Goal: Task Accomplishment & Management: Manage account settings

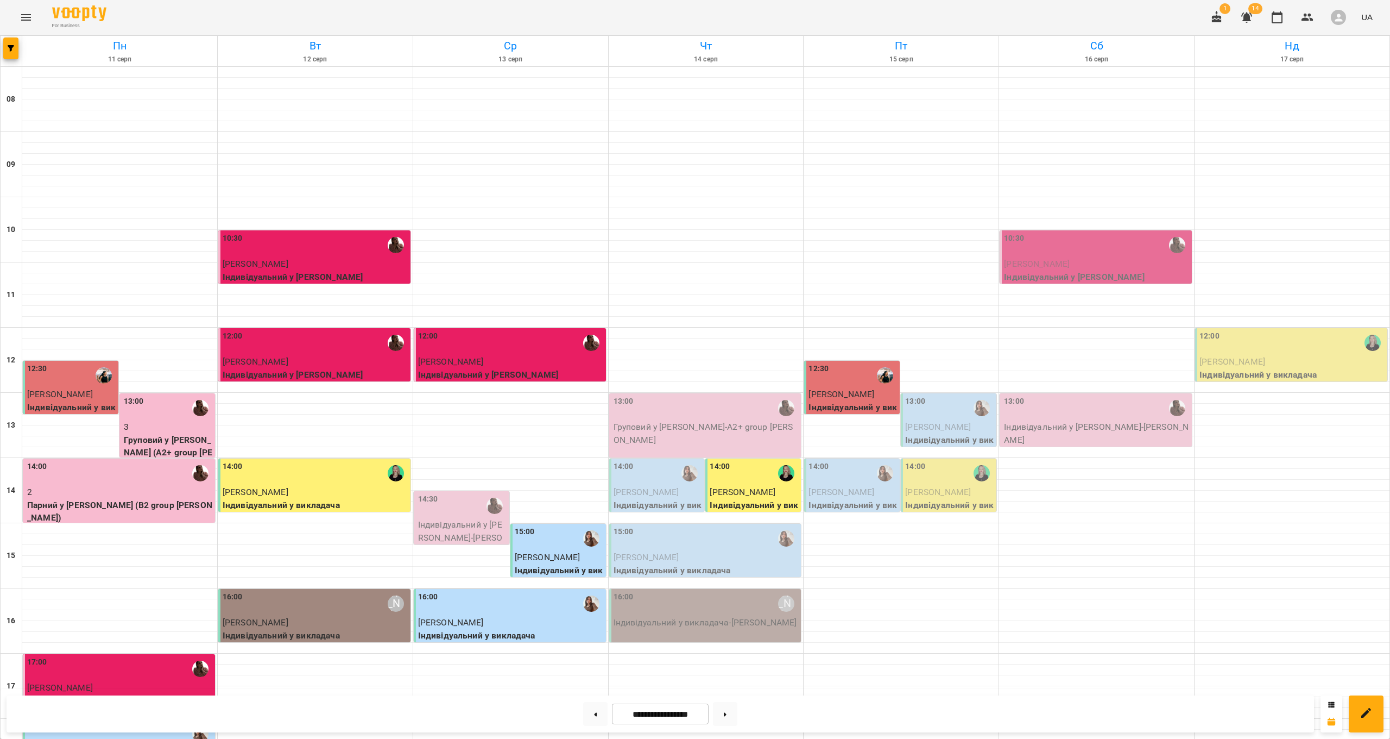
click at [467, 506] on div "14:30" at bounding box center [462, 505] width 89 height 25
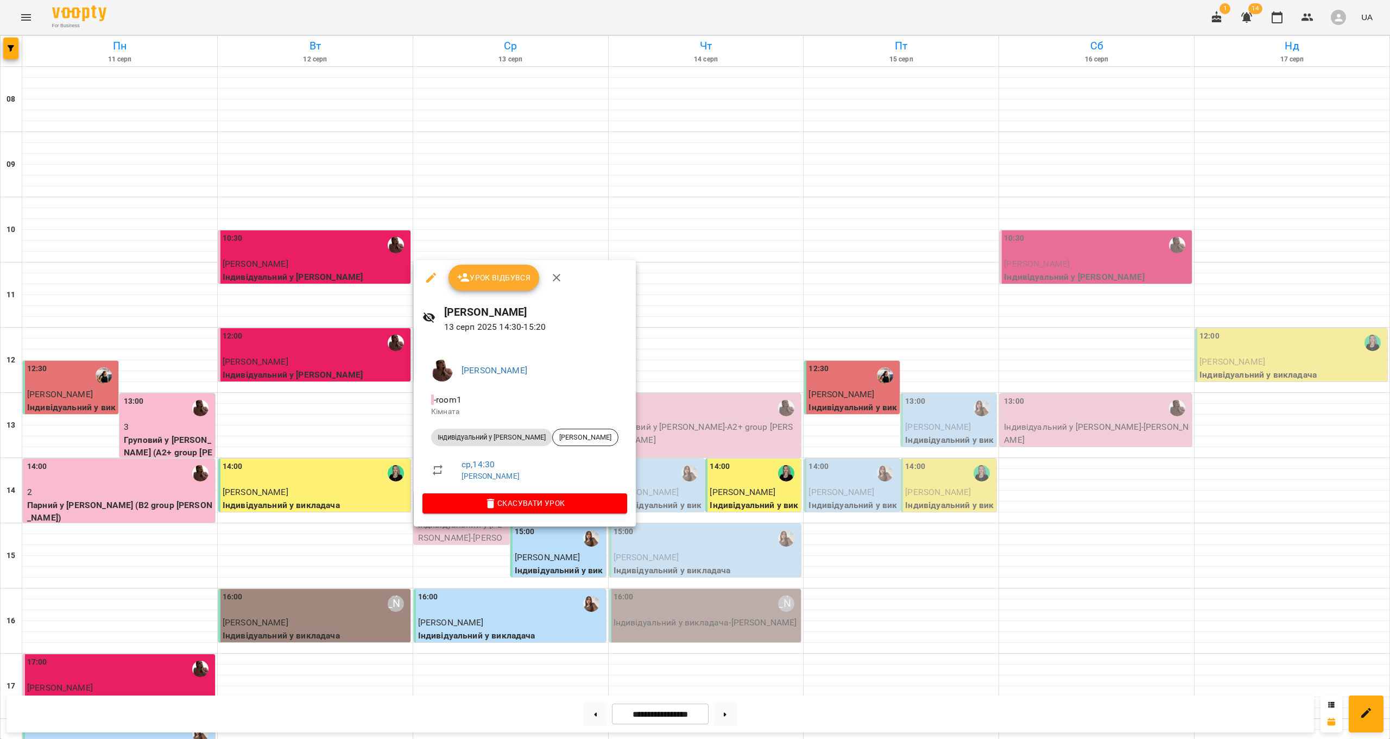
click at [429, 283] on icon "button" at bounding box center [431, 277] width 13 height 13
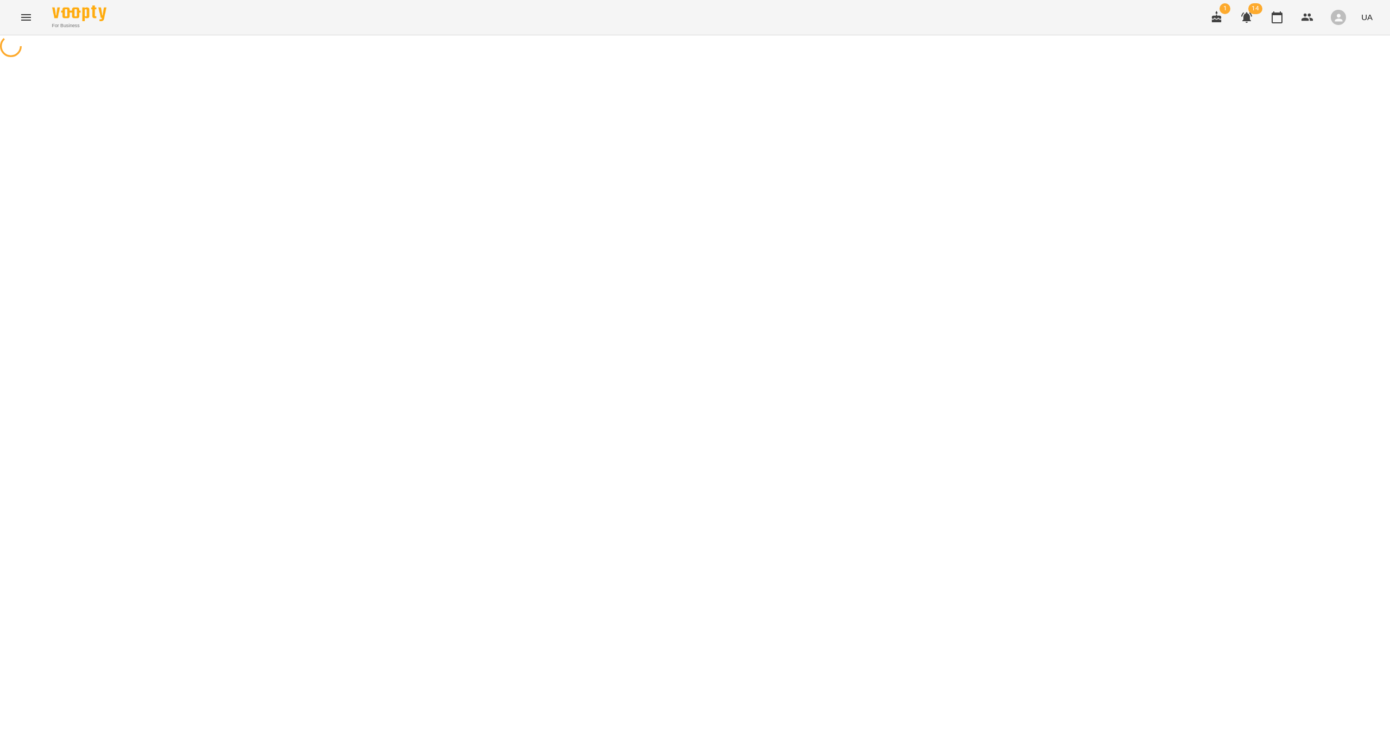
select select "**********"
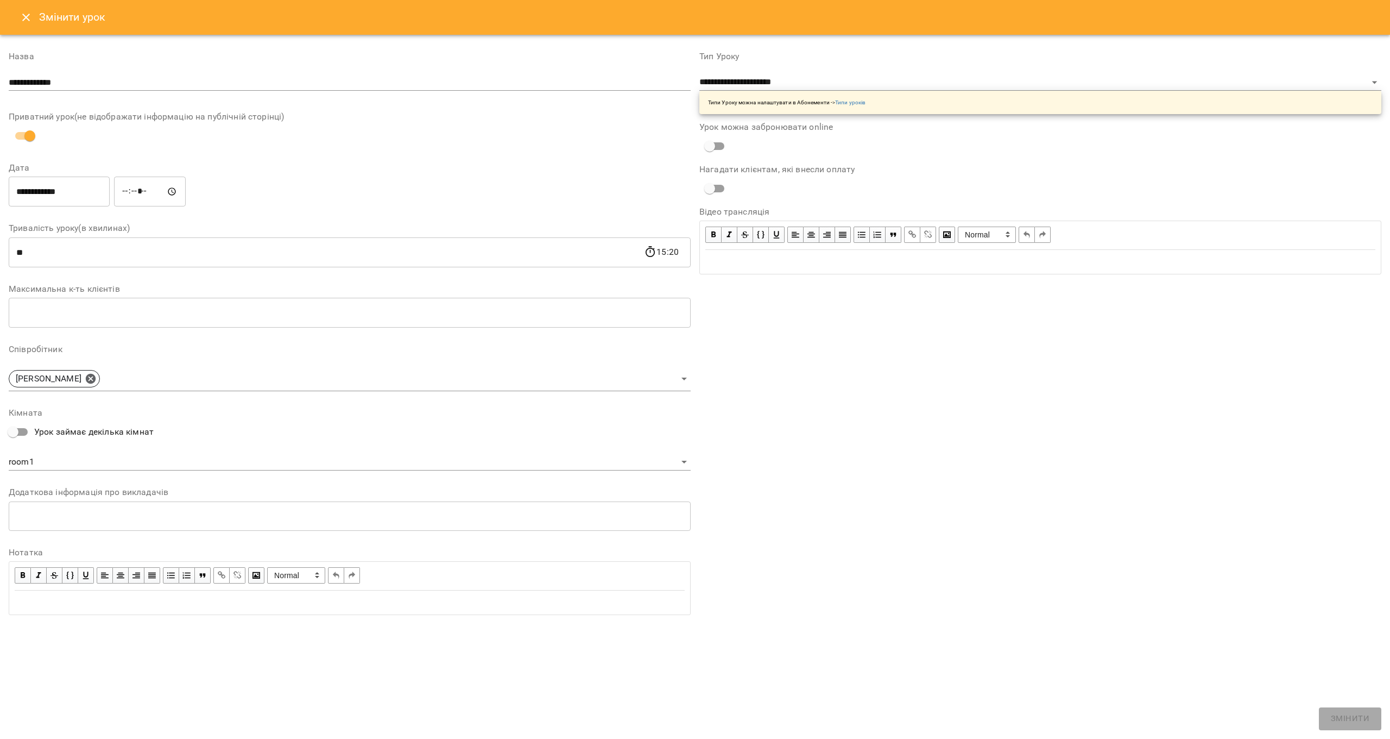
click at [104, 188] on input "**********" at bounding box center [59, 191] width 101 height 30
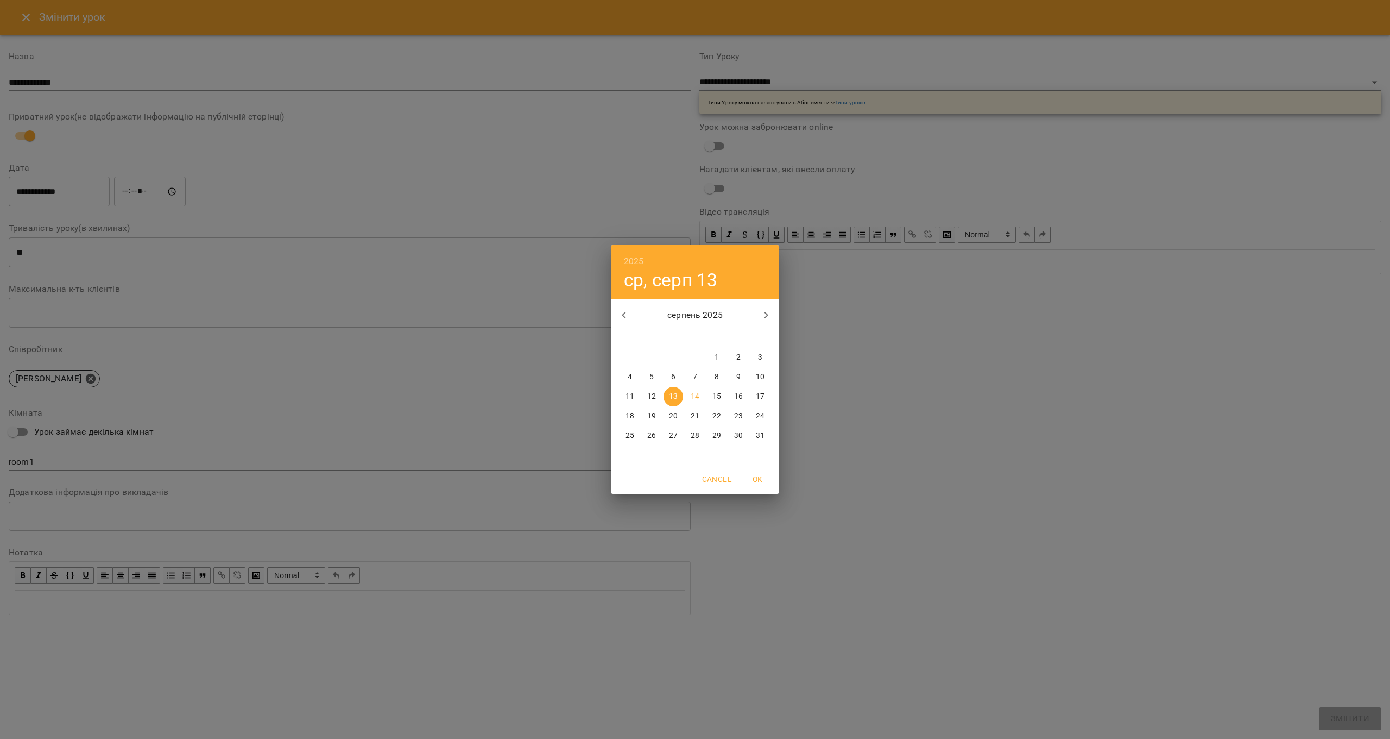
click at [631, 413] on p "18" at bounding box center [630, 416] width 9 height 11
type input "**********"
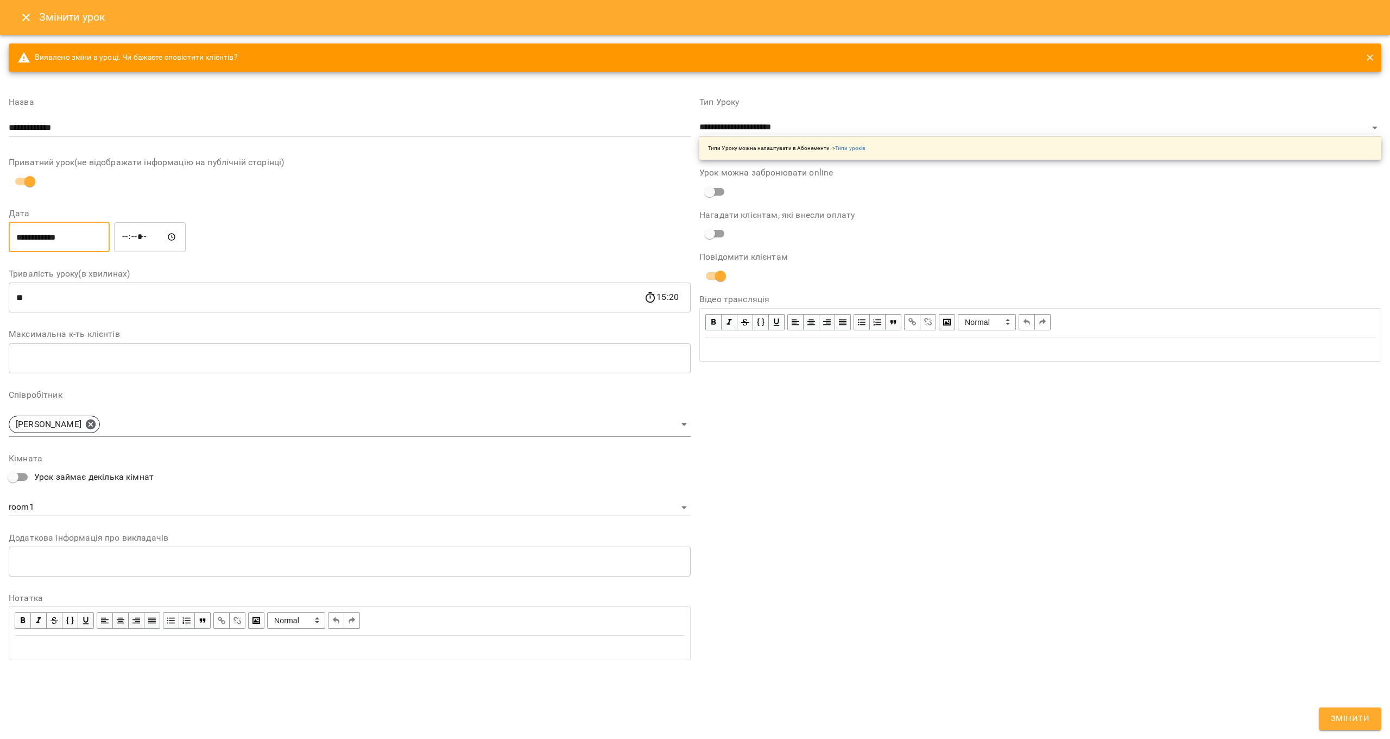
click at [1338, 721] on span "Змінити" at bounding box center [1350, 718] width 39 height 14
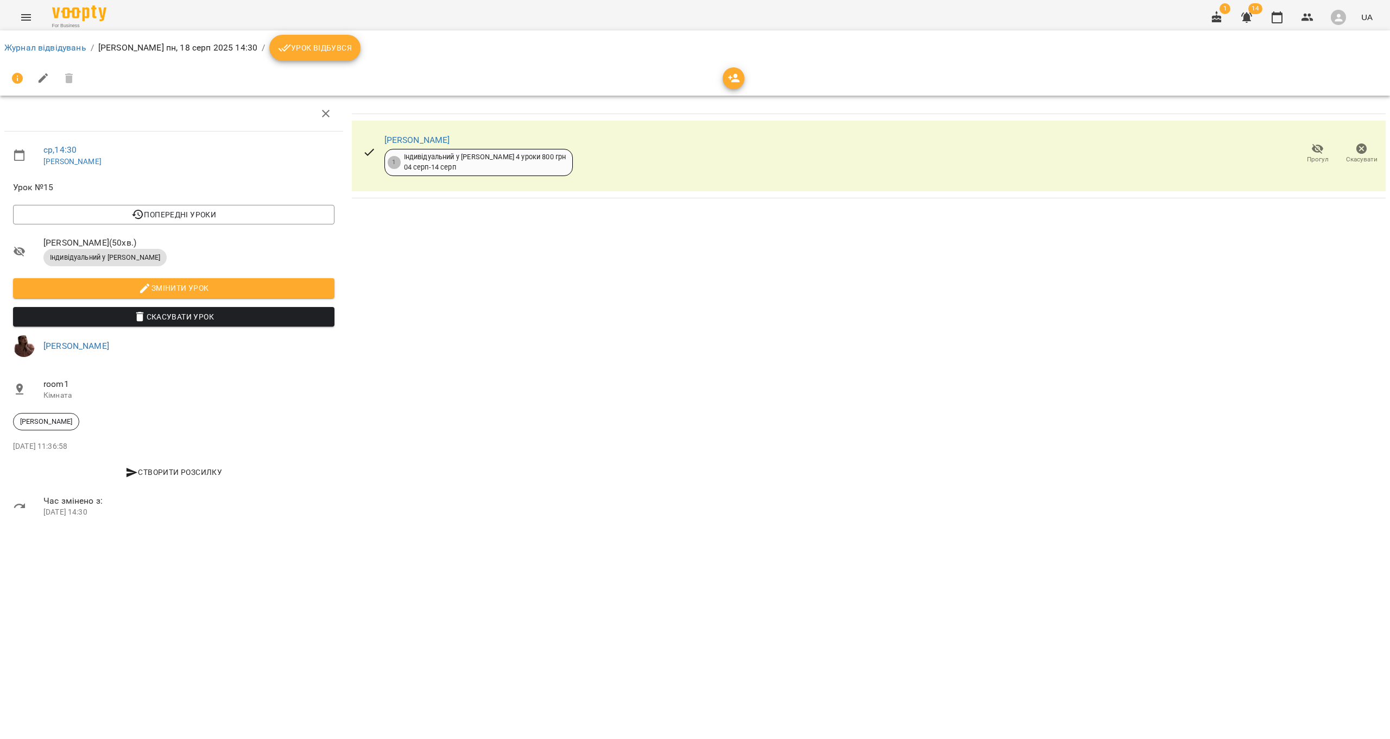
click at [77, 54] on ol "Журнал відвідувань / Ірина Вальчук пн, 18 серп 2025 14:30 / Урок відбувся" at bounding box center [694, 48] width 1381 height 26
click at [76, 49] on link "Журнал відвідувань" at bounding box center [45, 47] width 82 height 10
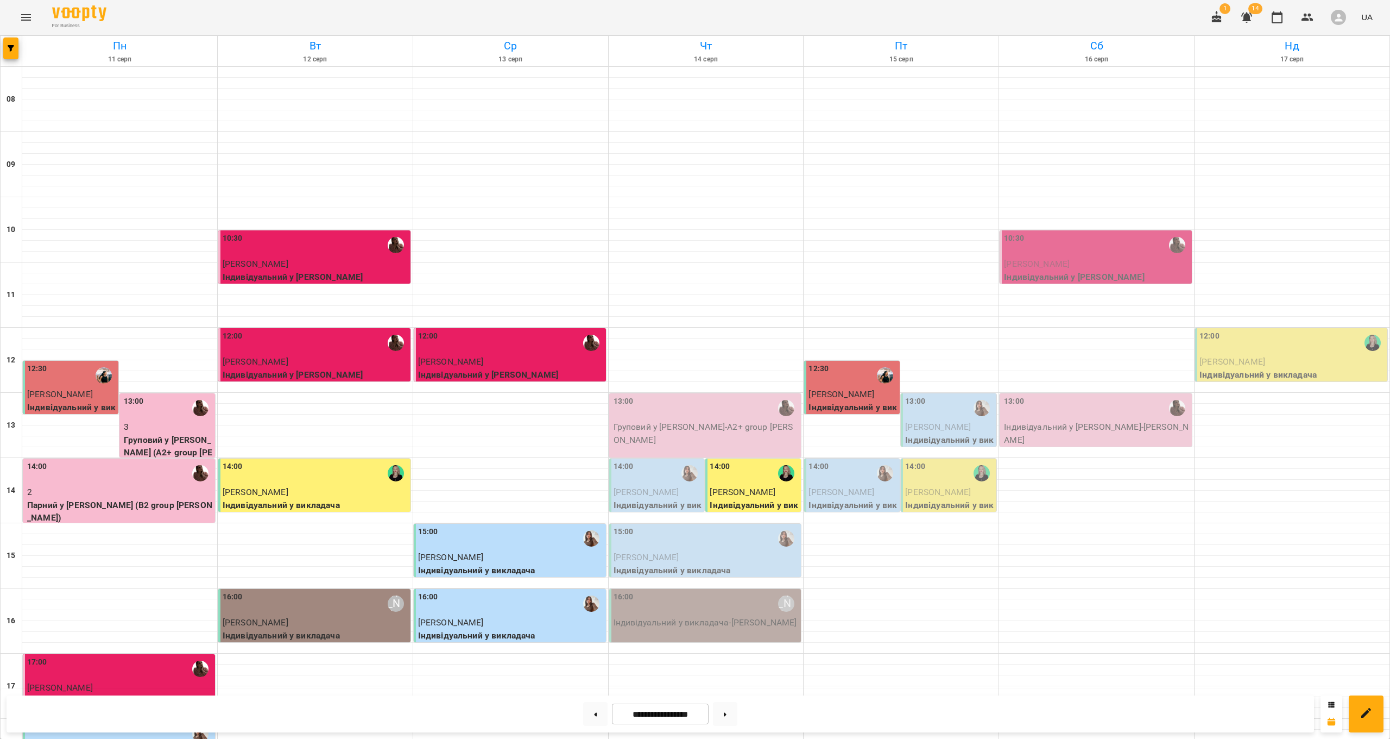
click at [1076, 243] on div "10:30" at bounding box center [1097, 244] width 186 height 25
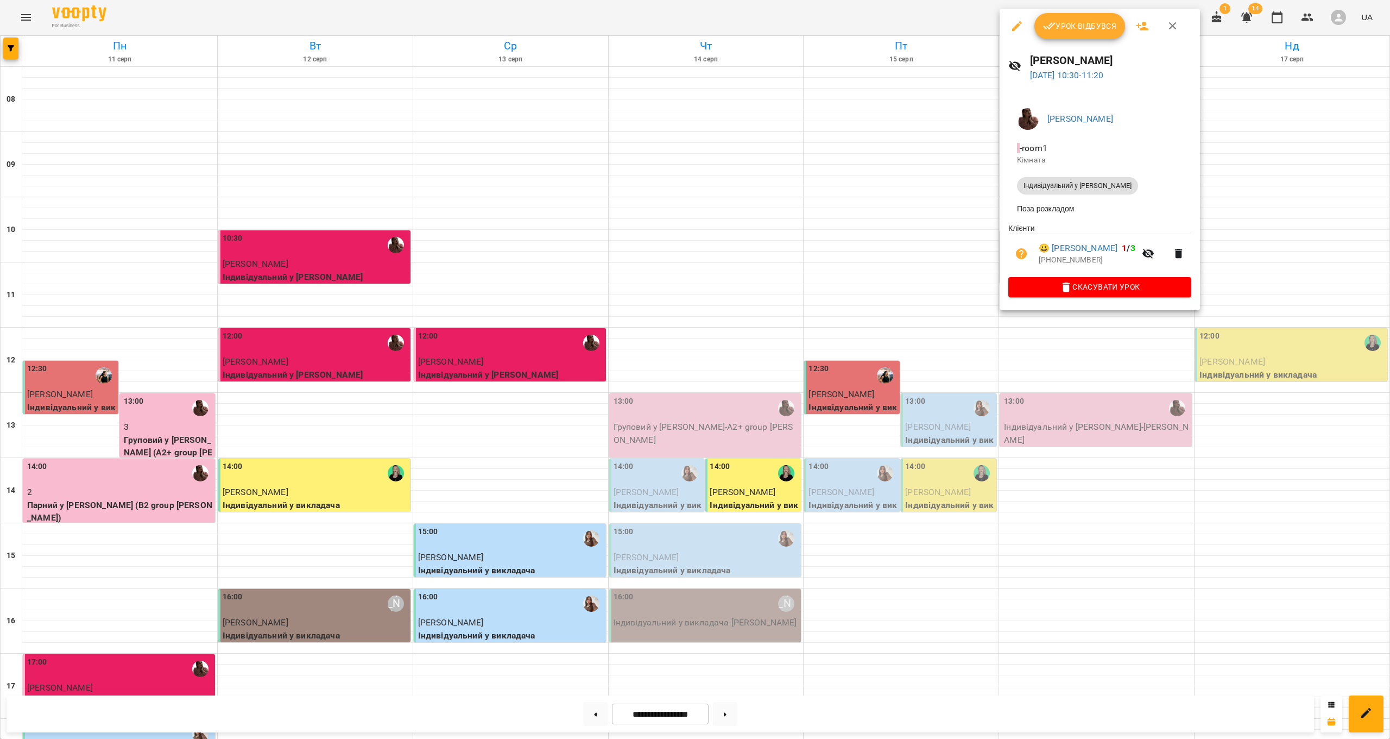
click at [1023, 23] on icon "button" at bounding box center [1017, 26] width 13 height 13
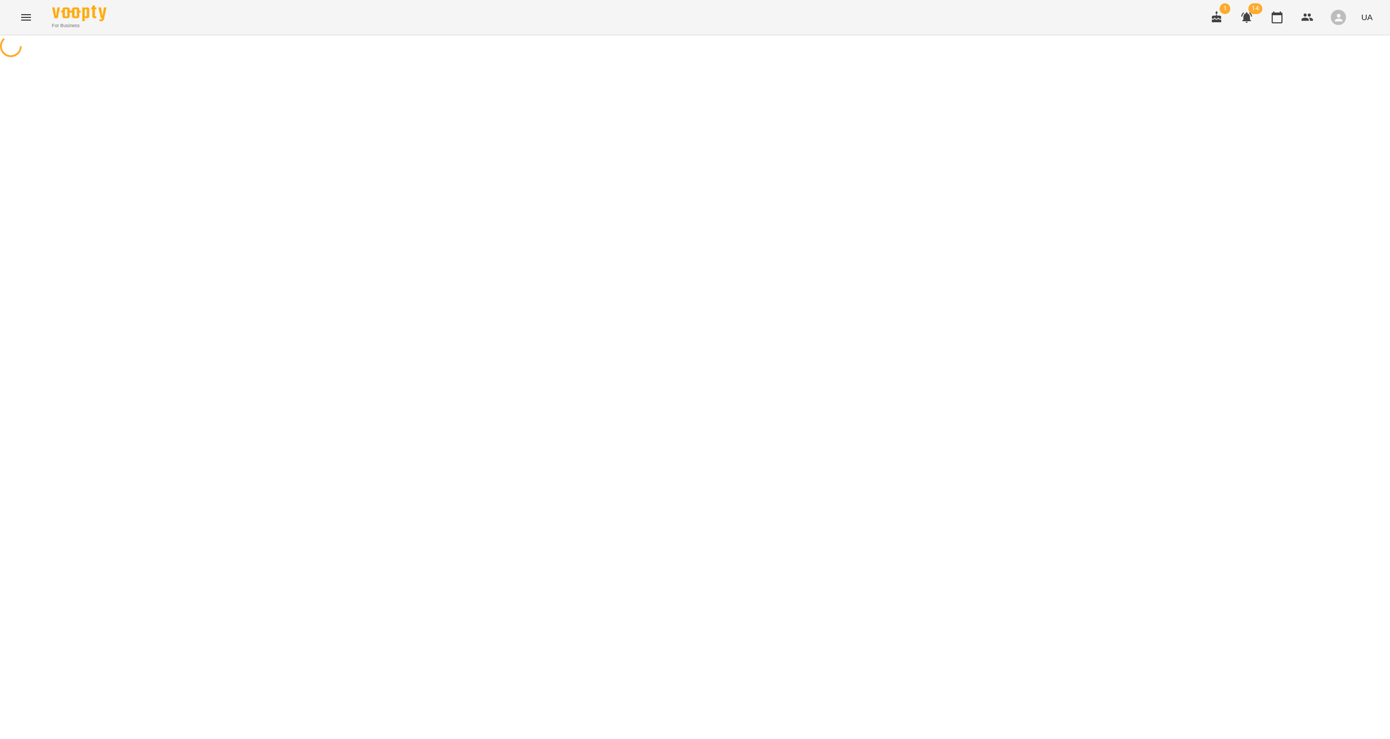
select select "**********"
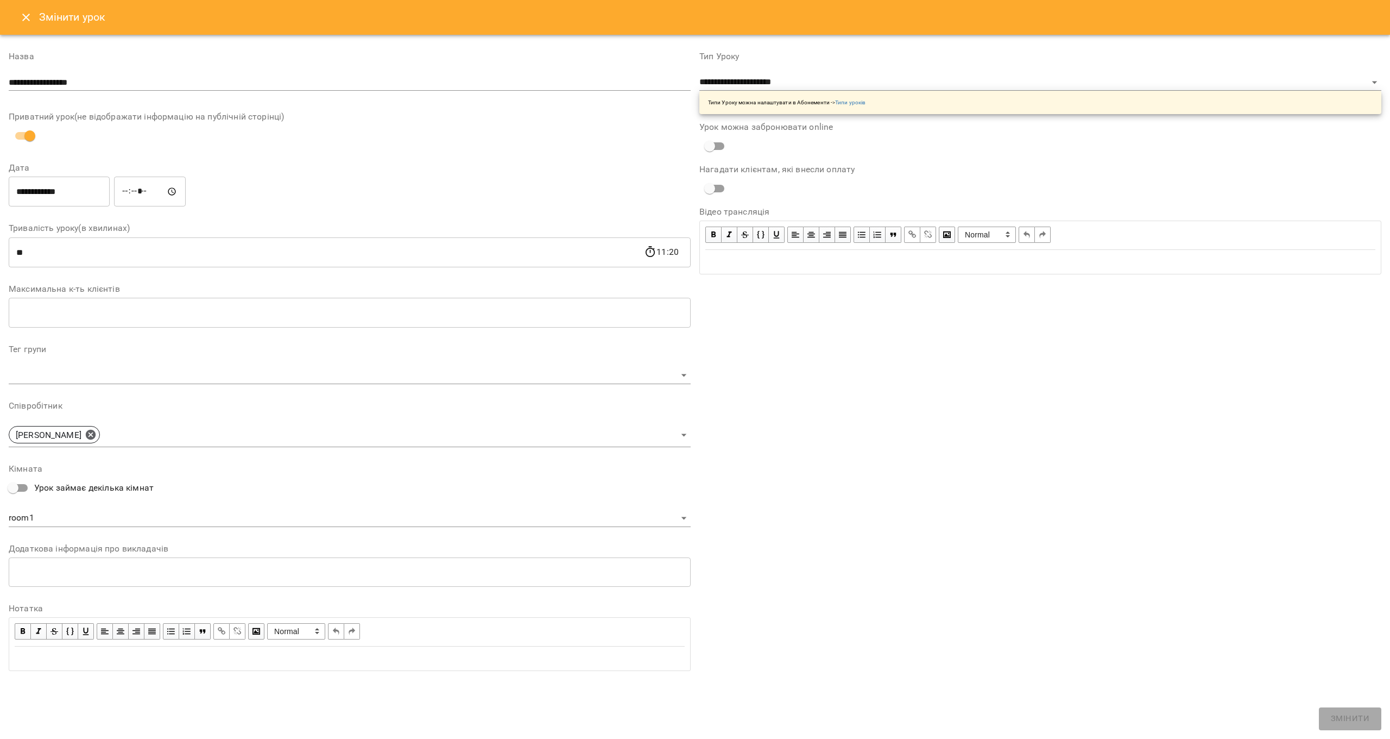
click at [58, 198] on input "**********" at bounding box center [59, 191] width 101 height 30
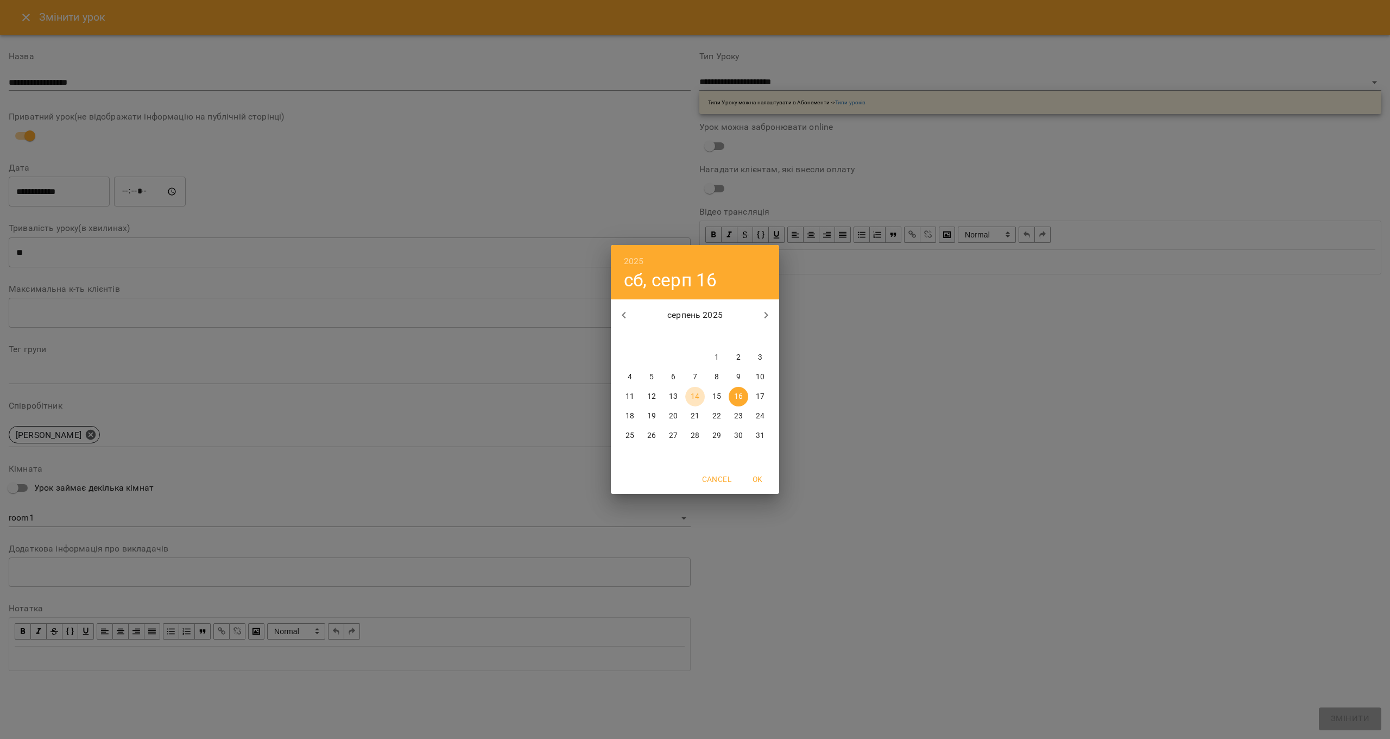
click at [689, 395] on span "14" at bounding box center [695, 396] width 20 height 11
type input "**********"
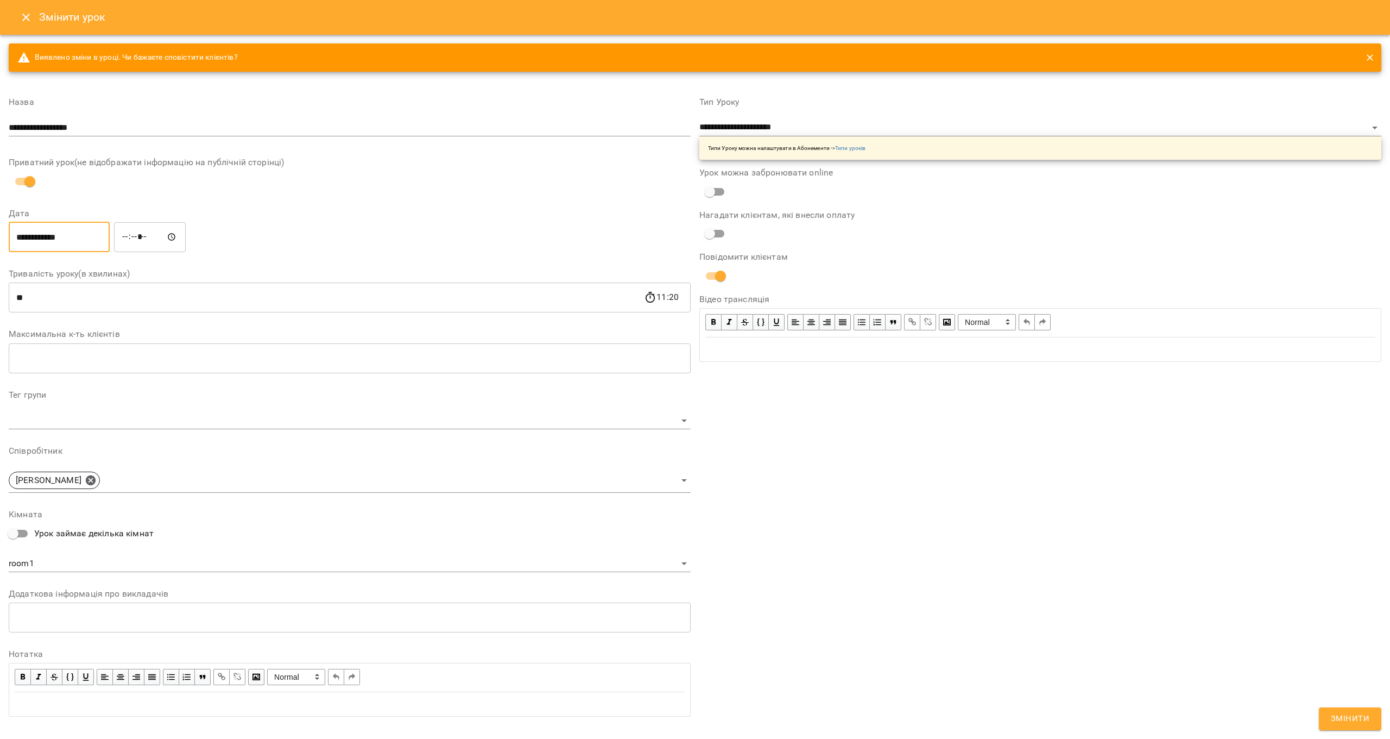
click at [1345, 718] on span "Змінити" at bounding box center [1350, 718] width 39 height 14
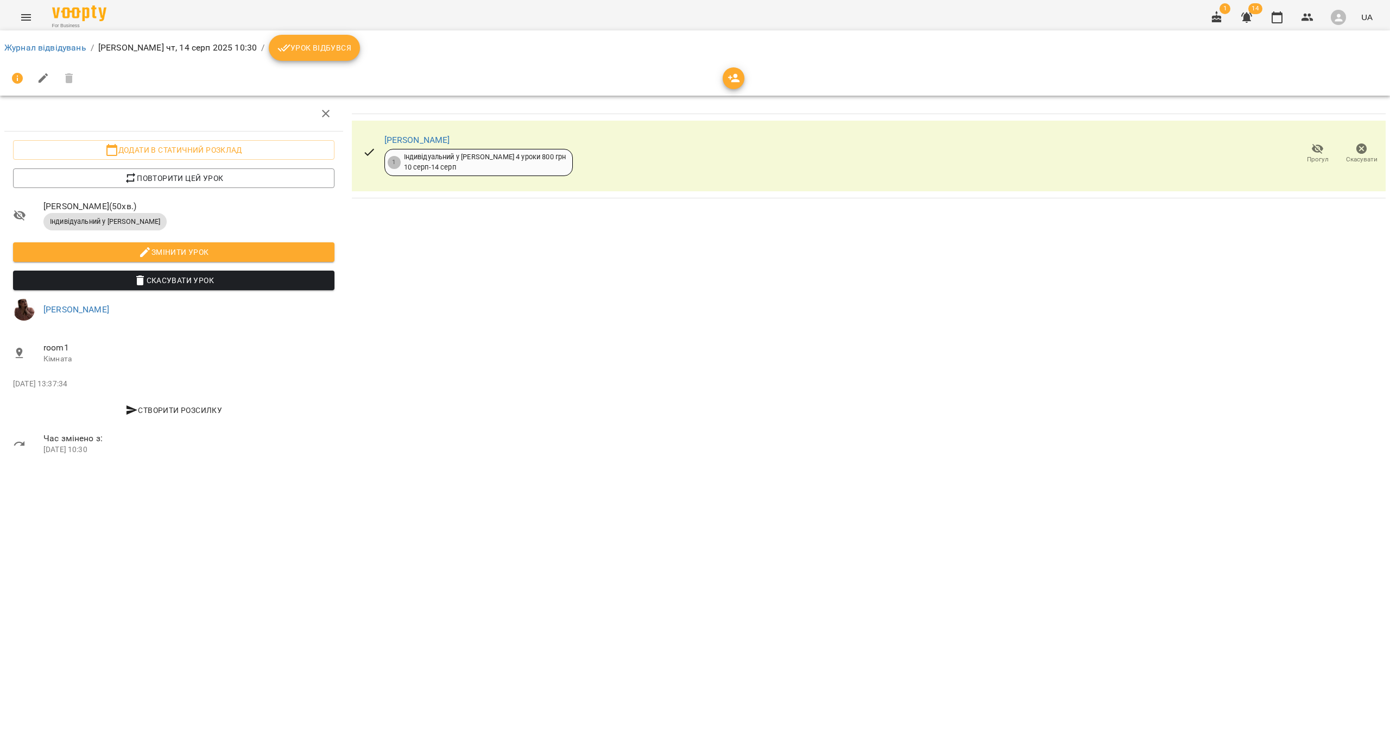
click at [351, 45] on span "Урок відбувся" at bounding box center [314, 47] width 74 height 13
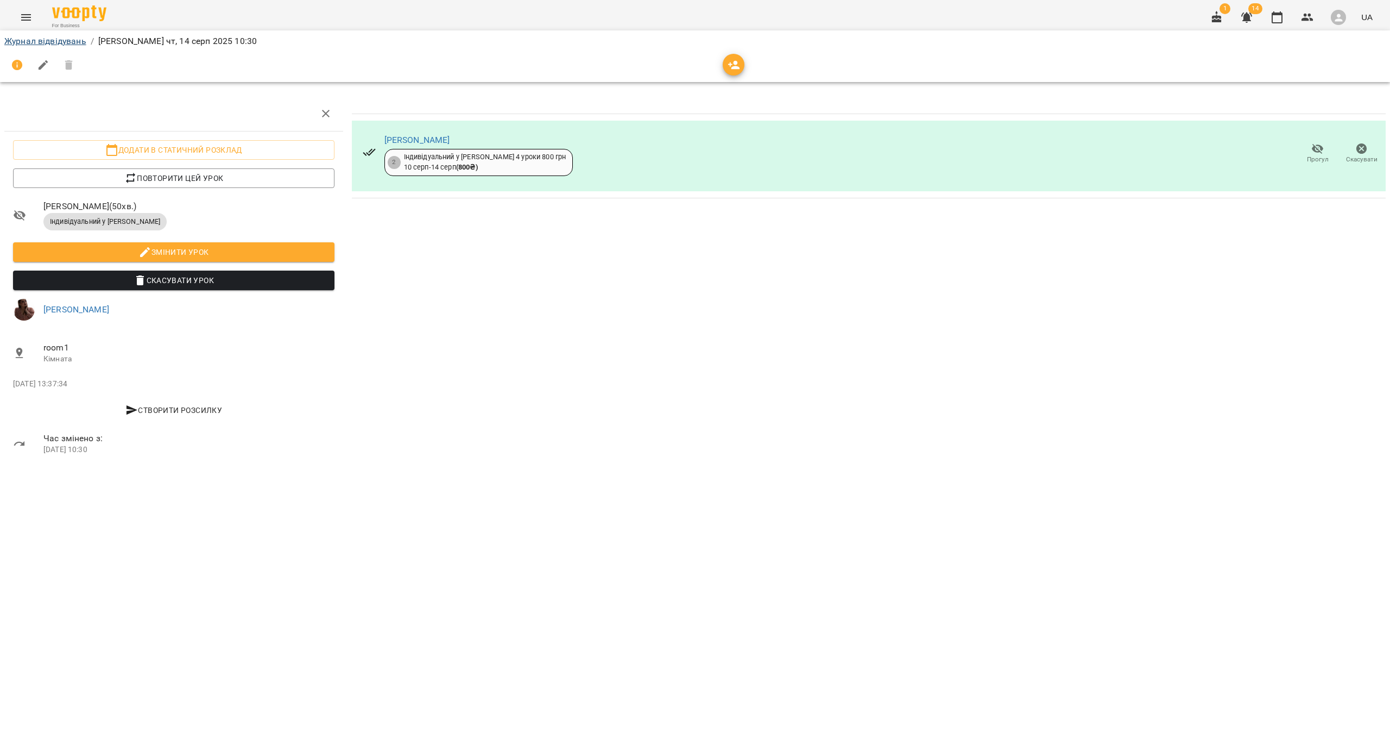
click at [61, 43] on link "Журнал відвідувань" at bounding box center [45, 41] width 82 height 10
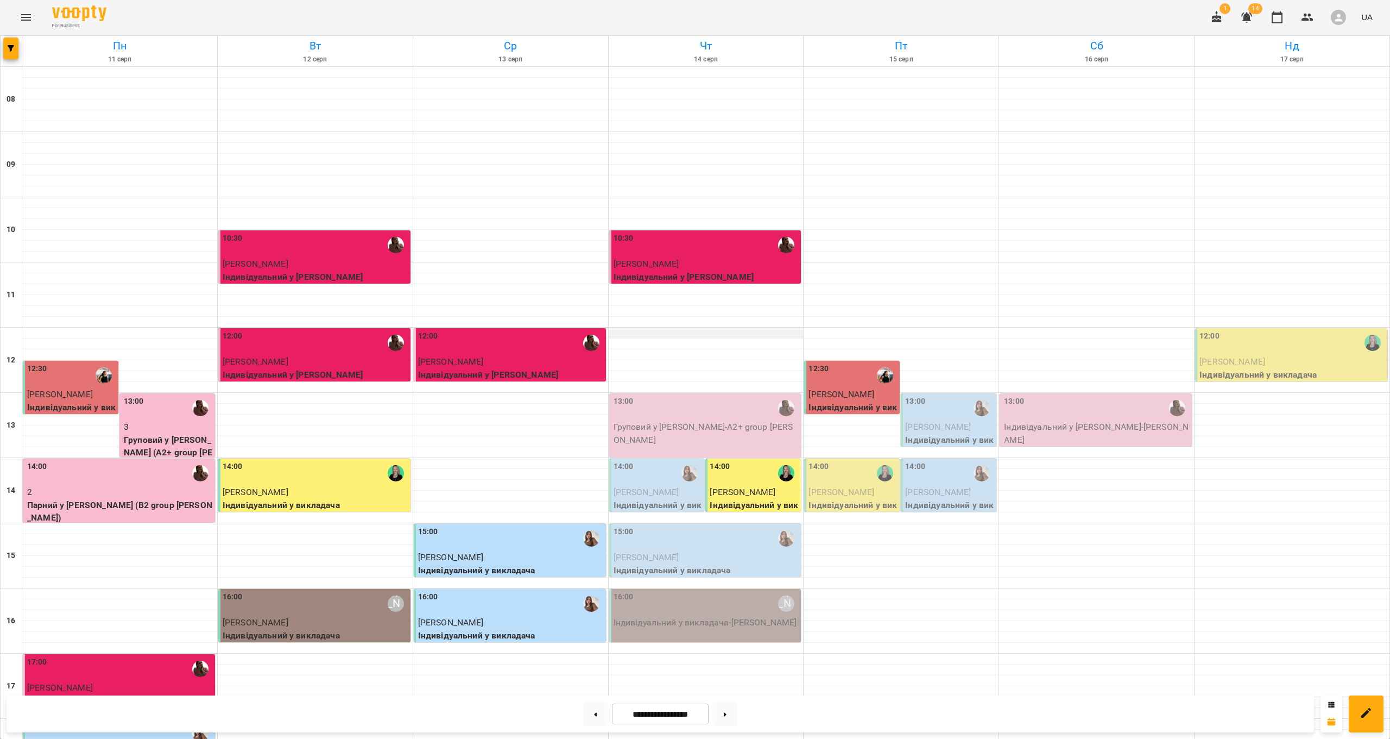
scroll to position [64, 0]
click at [697, 395] on div "13:00" at bounding box center [707, 407] width 186 height 25
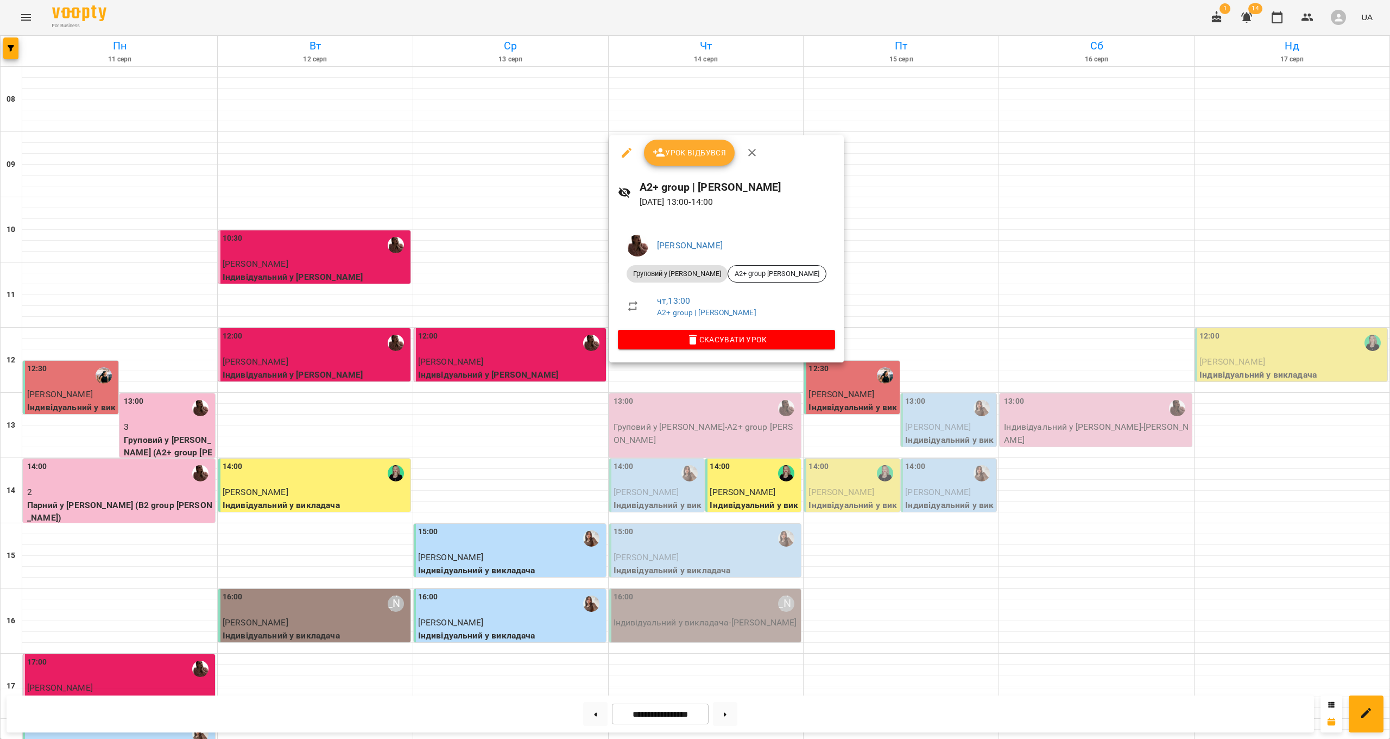
click at [680, 164] on button "Урок відбувся" at bounding box center [689, 153] width 91 height 26
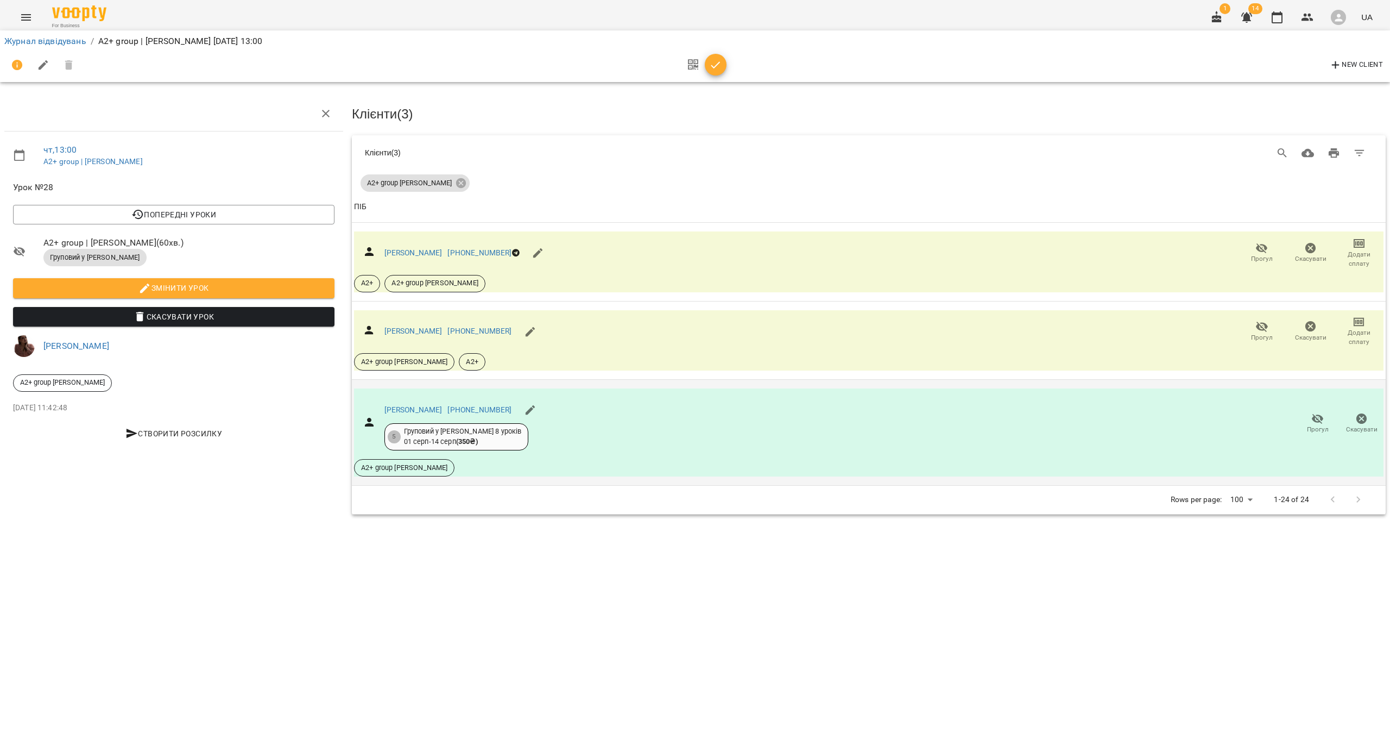
click at [1309, 420] on span "Прогул" at bounding box center [1317, 423] width 31 height 22
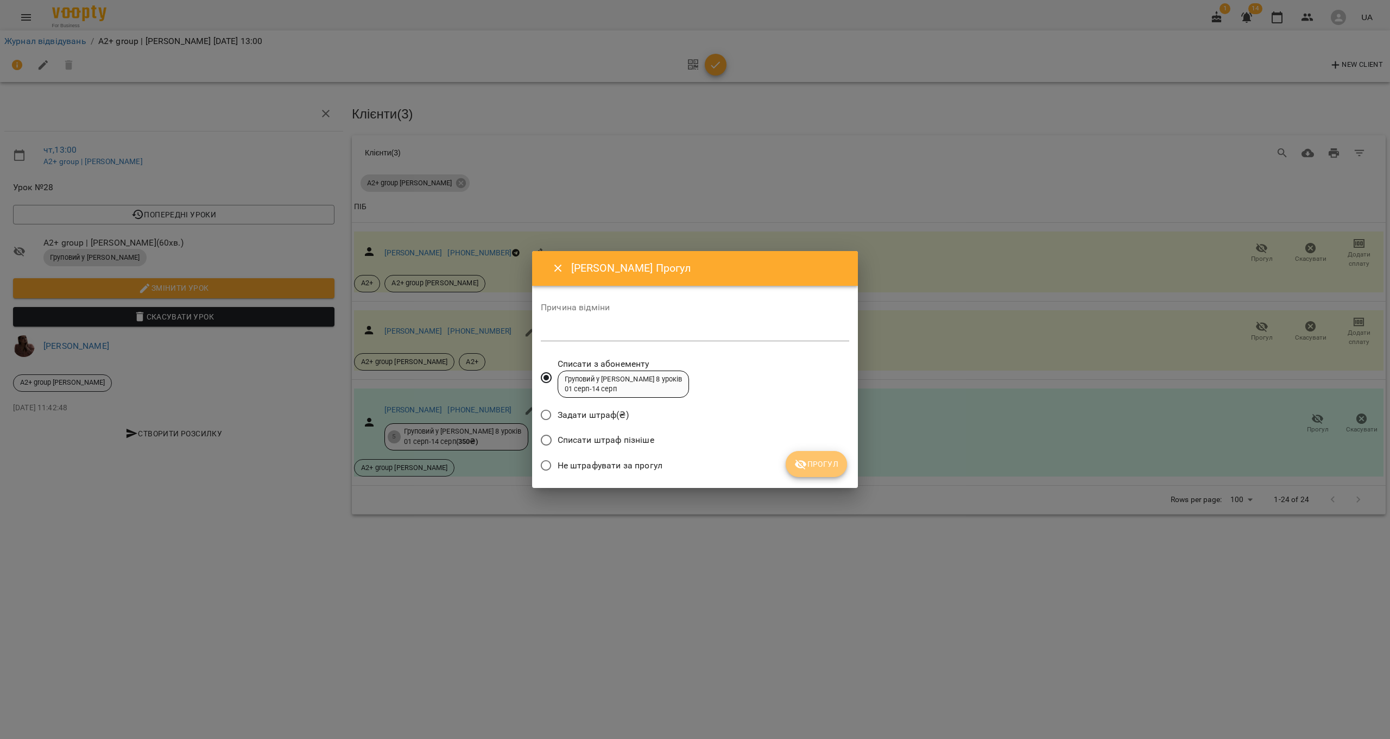
click at [798, 463] on icon "submit" at bounding box center [801, 464] width 12 height 10
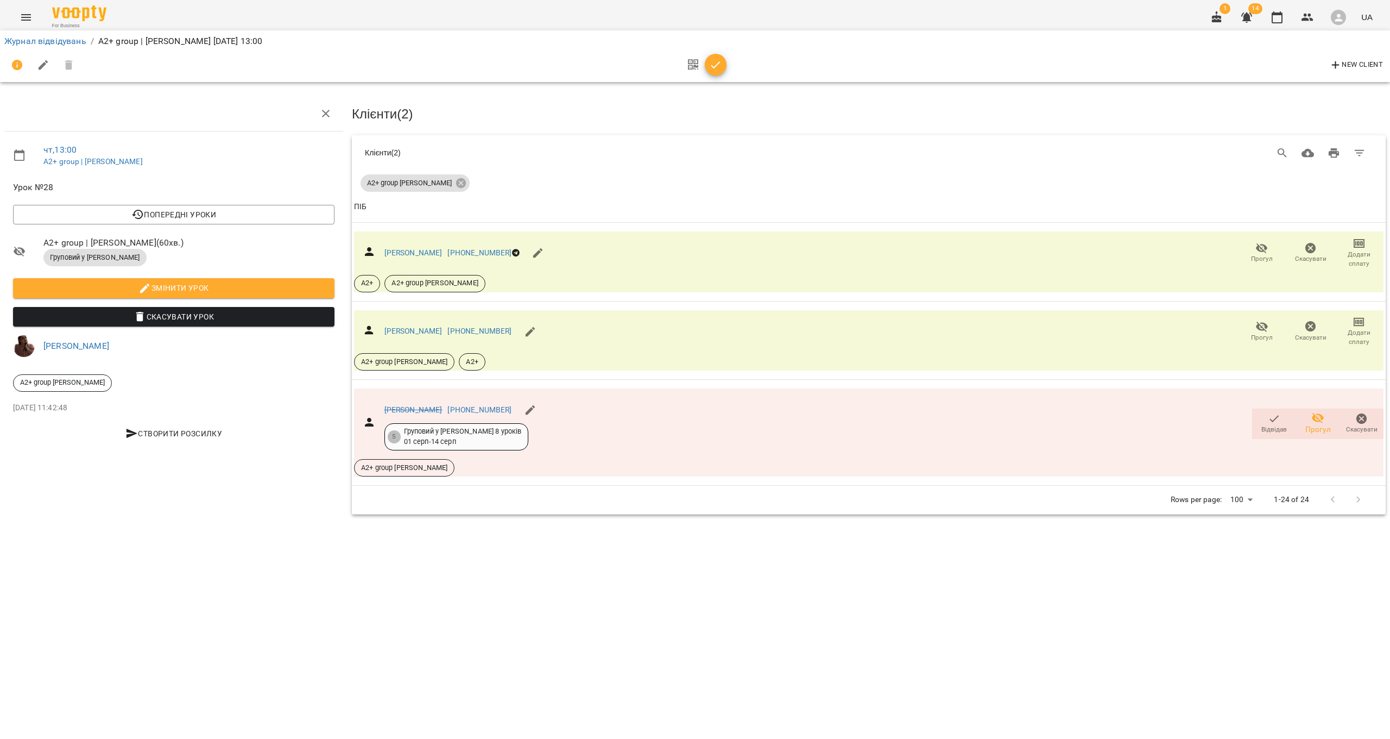
click at [716, 60] on icon "button" at bounding box center [715, 65] width 13 height 13
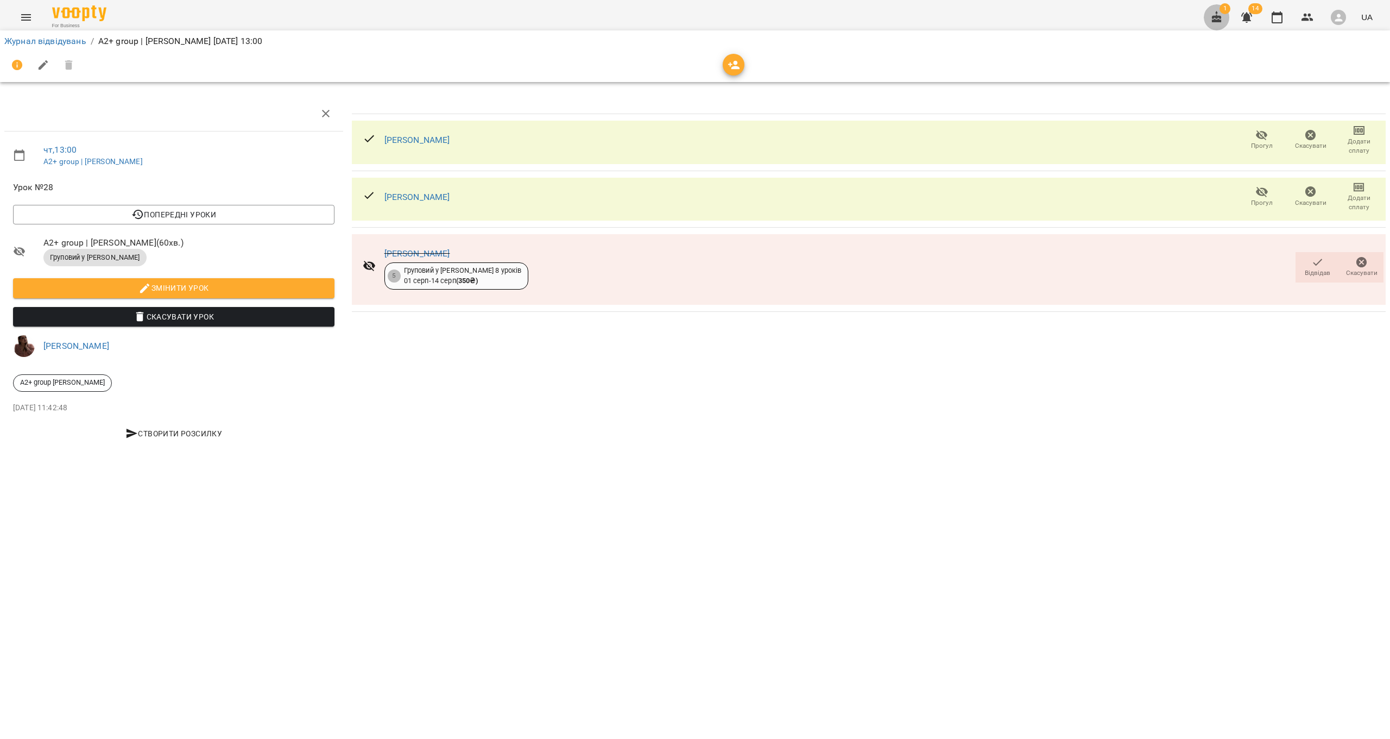
click at [1217, 16] on icon "button" at bounding box center [1217, 17] width 10 height 12
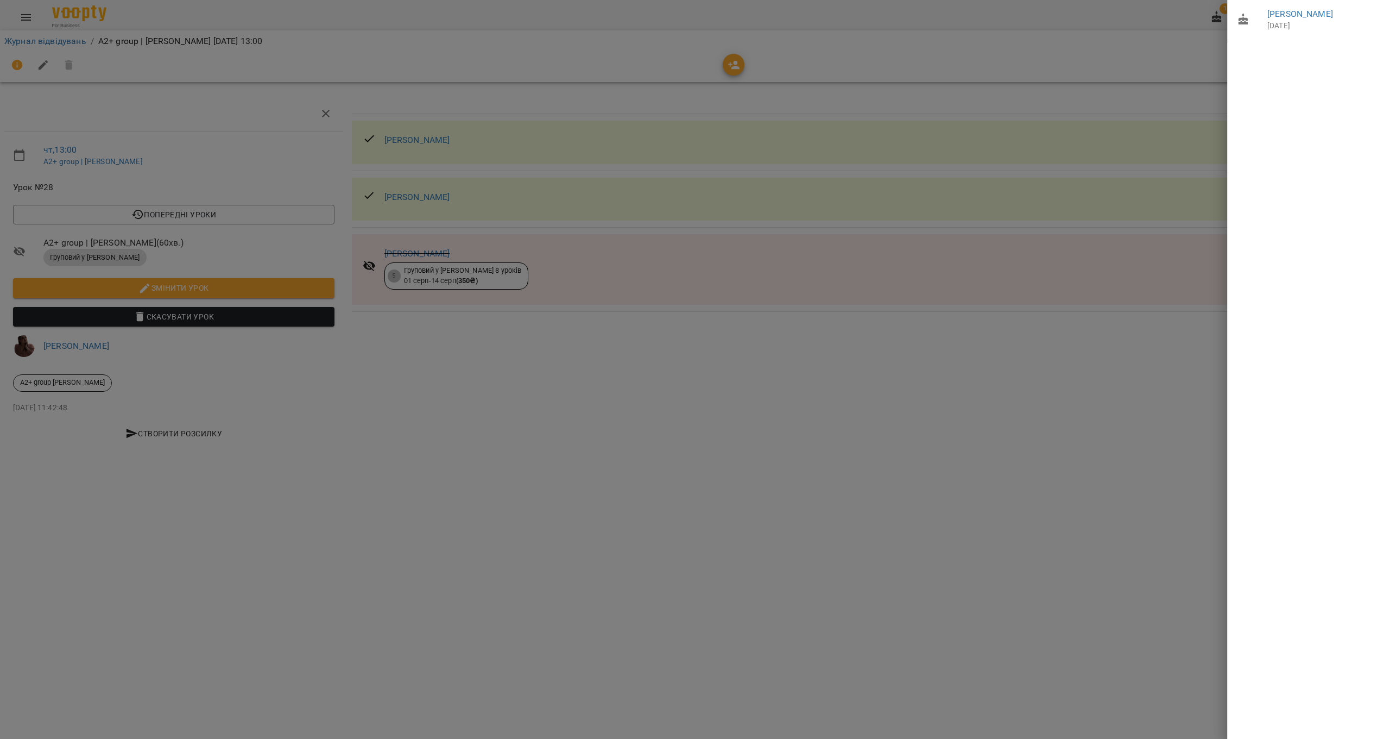
click at [1174, 47] on div at bounding box center [695, 369] width 1390 height 739
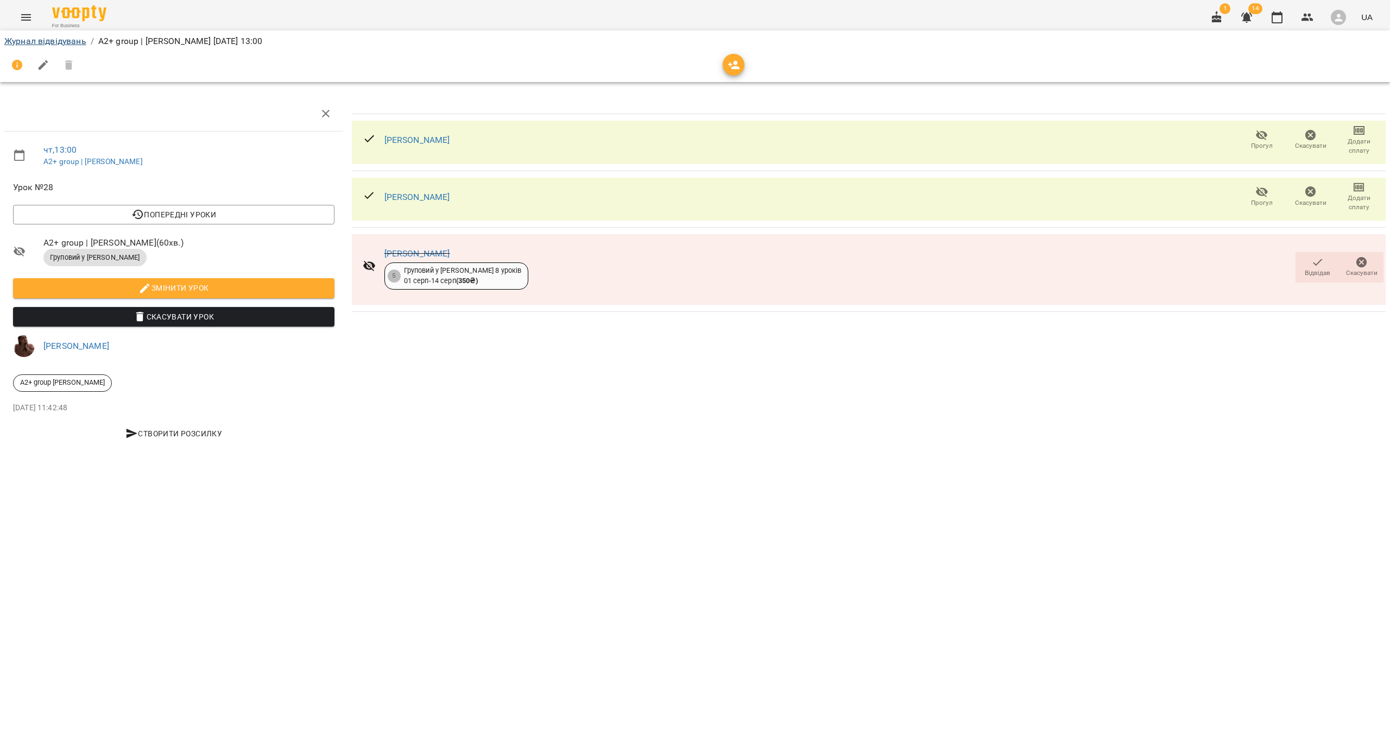
click at [67, 43] on link "Журнал відвідувань" at bounding box center [45, 41] width 82 height 10
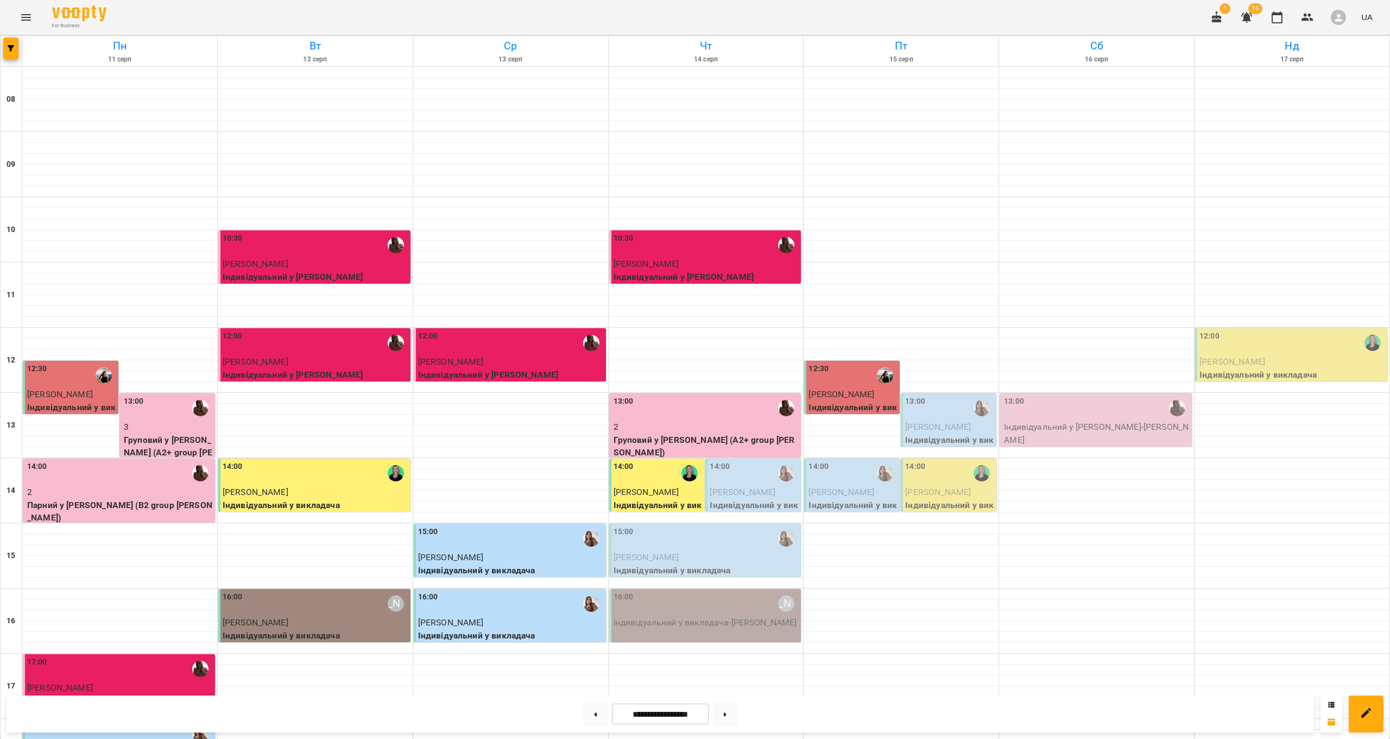
click at [692, 413] on div "13:00" at bounding box center [707, 407] width 186 height 25
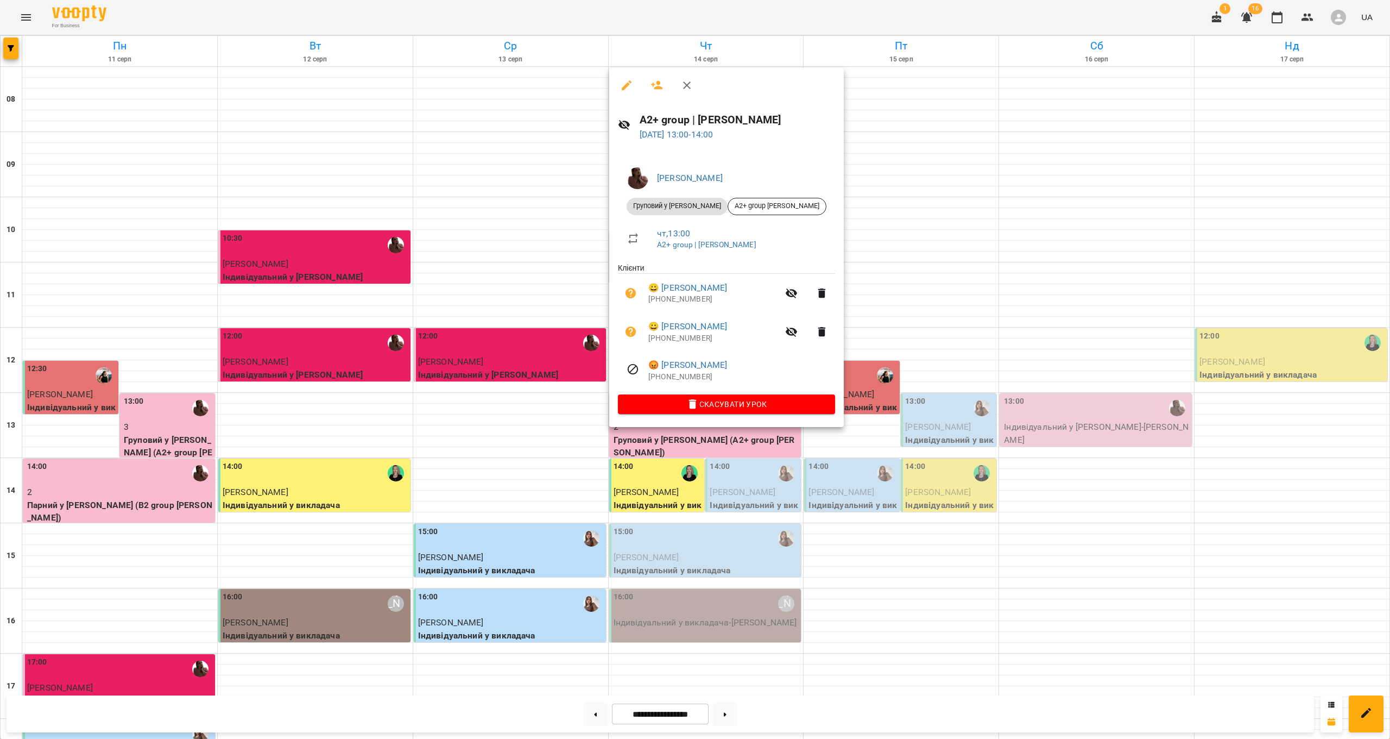
click at [786, 296] on icon "button" at bounding box center [792, 293] width 12 height 10
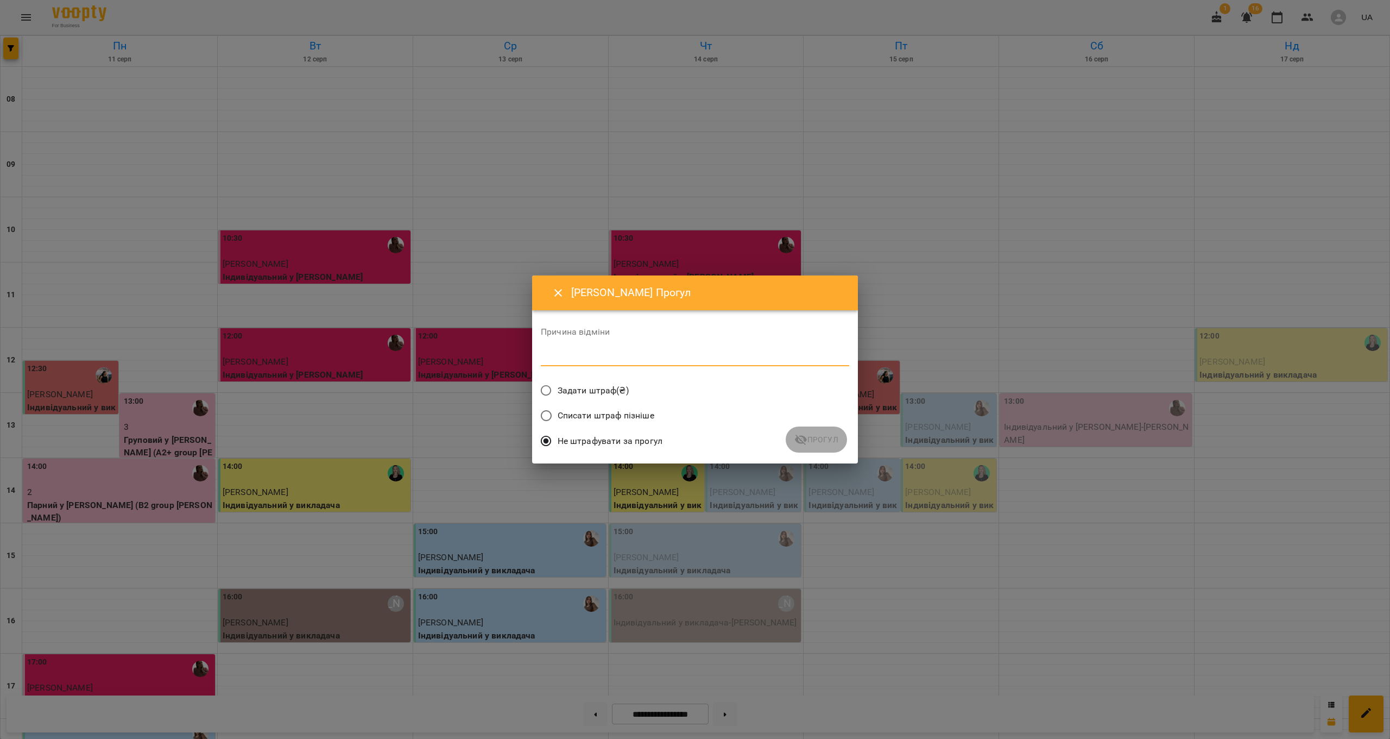
click at [710, 358] on textarea at bounding box center [695, 357] width 308 height 10
click at [830, 445] on span "Прогул" at bounding box center [816, 439] width 44 height 13
